Goal: Information Seeking & Learning: Learn about a topic

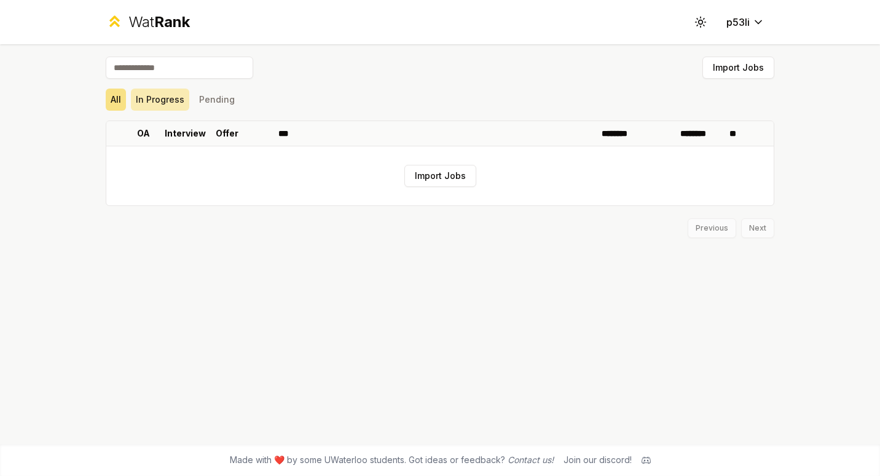
click at [176, 100] on button "In Progress" at bounding box center [160, 99] width 58 height 22
click at [205, 102] on button "Pending" at bounding box center [216, 99] width 45 height 22
click at [113, 98] on button "All" at bounding box center [116, 99] width 20 height 22
click at [138, 22] on div "Wat Rank" at bounding box center [158, 22] width 61 height 20
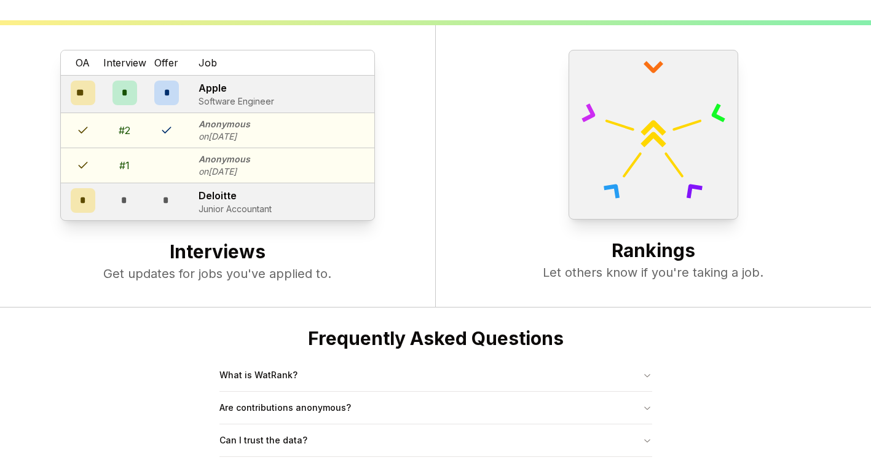
scroll to position [473, 0]
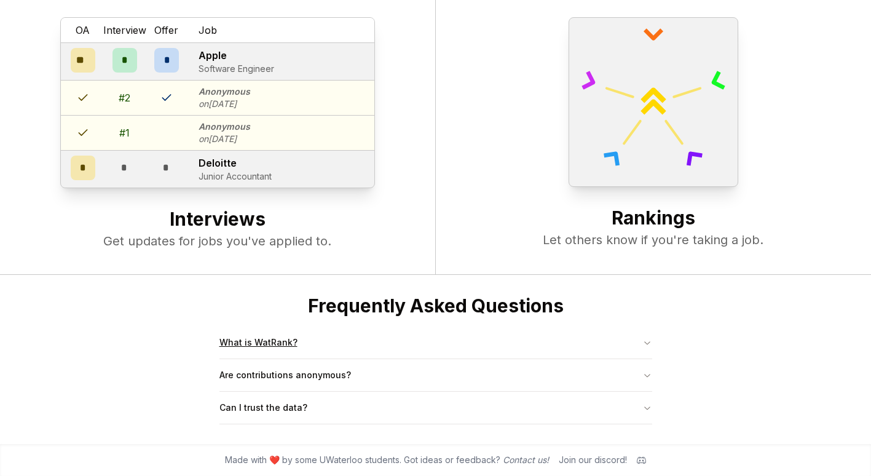
click at [611, 329] on button "What is WatRank?" at bounding box center [435, 342] width 433 height 32
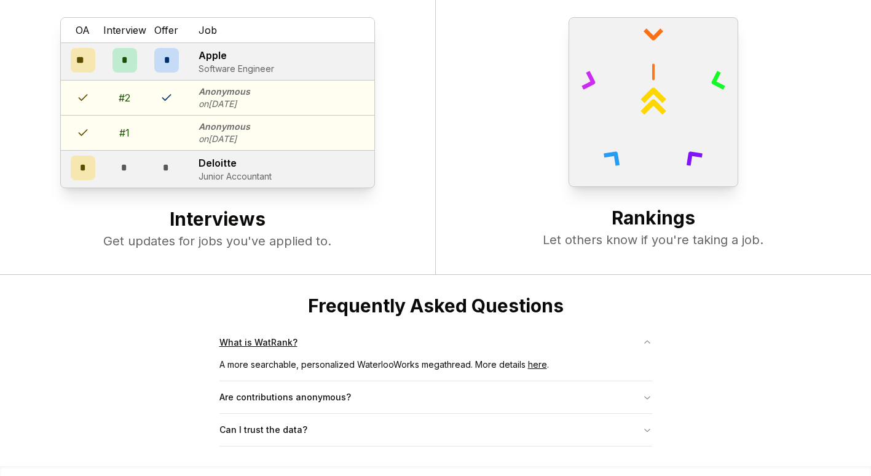
click at [611, 329] on button "What is WatRank?" at bounding box center [435, 342] width 433 height 32
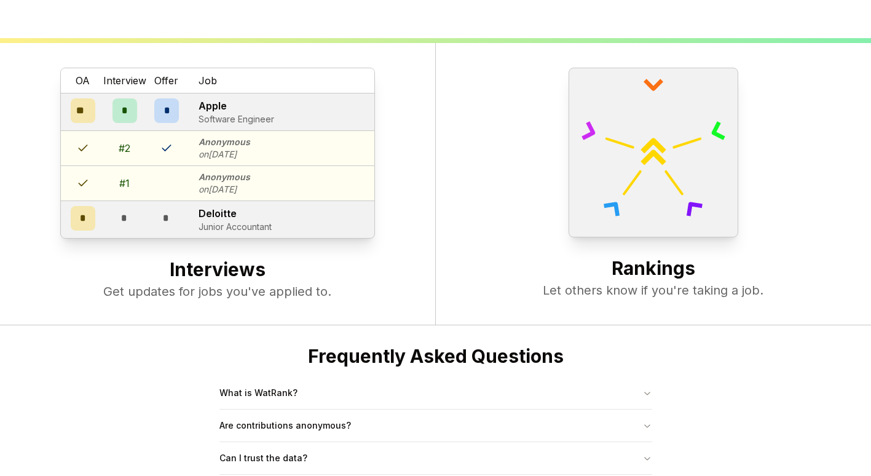
scroll to position [391, 0]
